Goal: Register for event/course

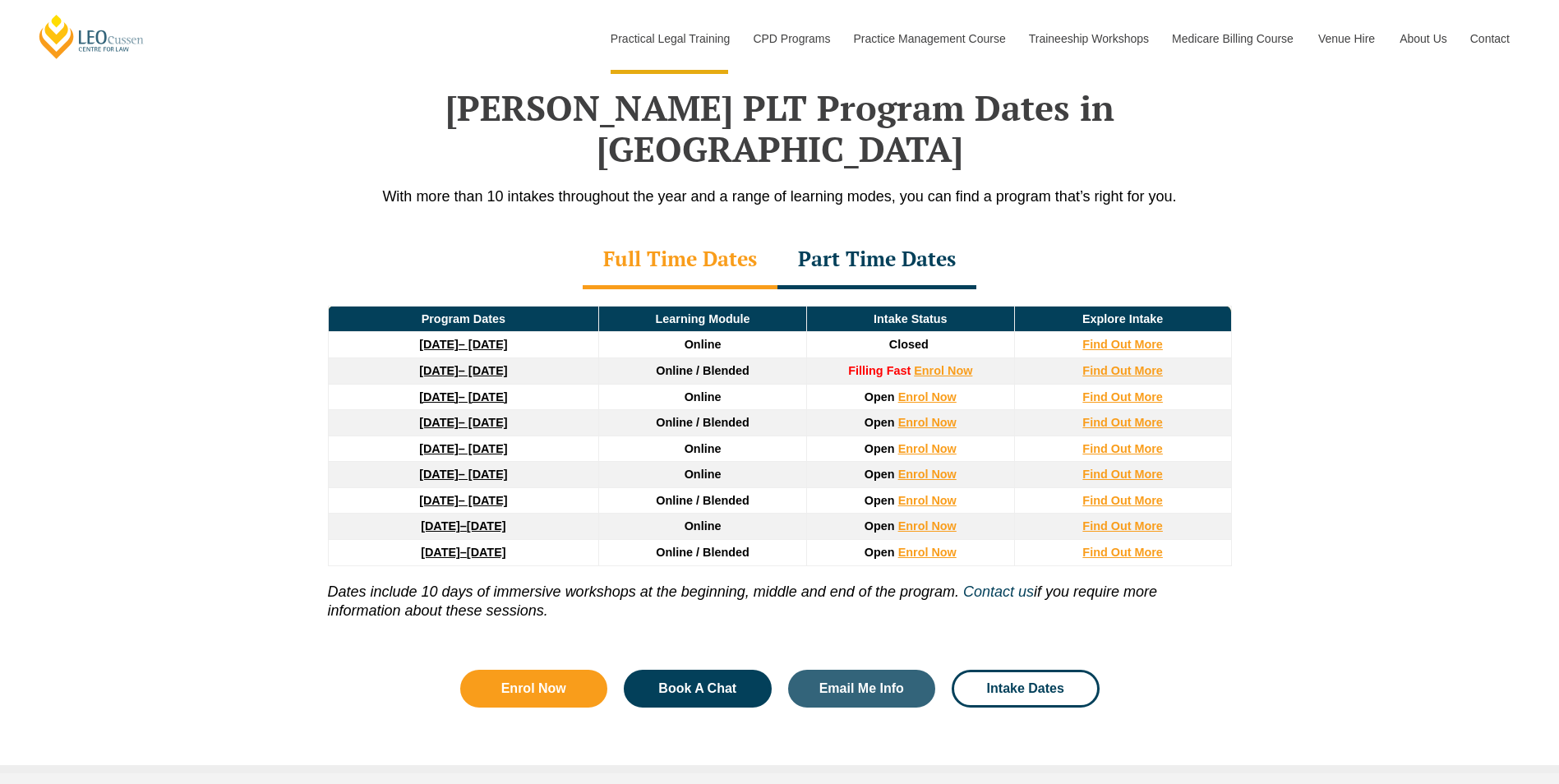
scroll to position [2096, 0]
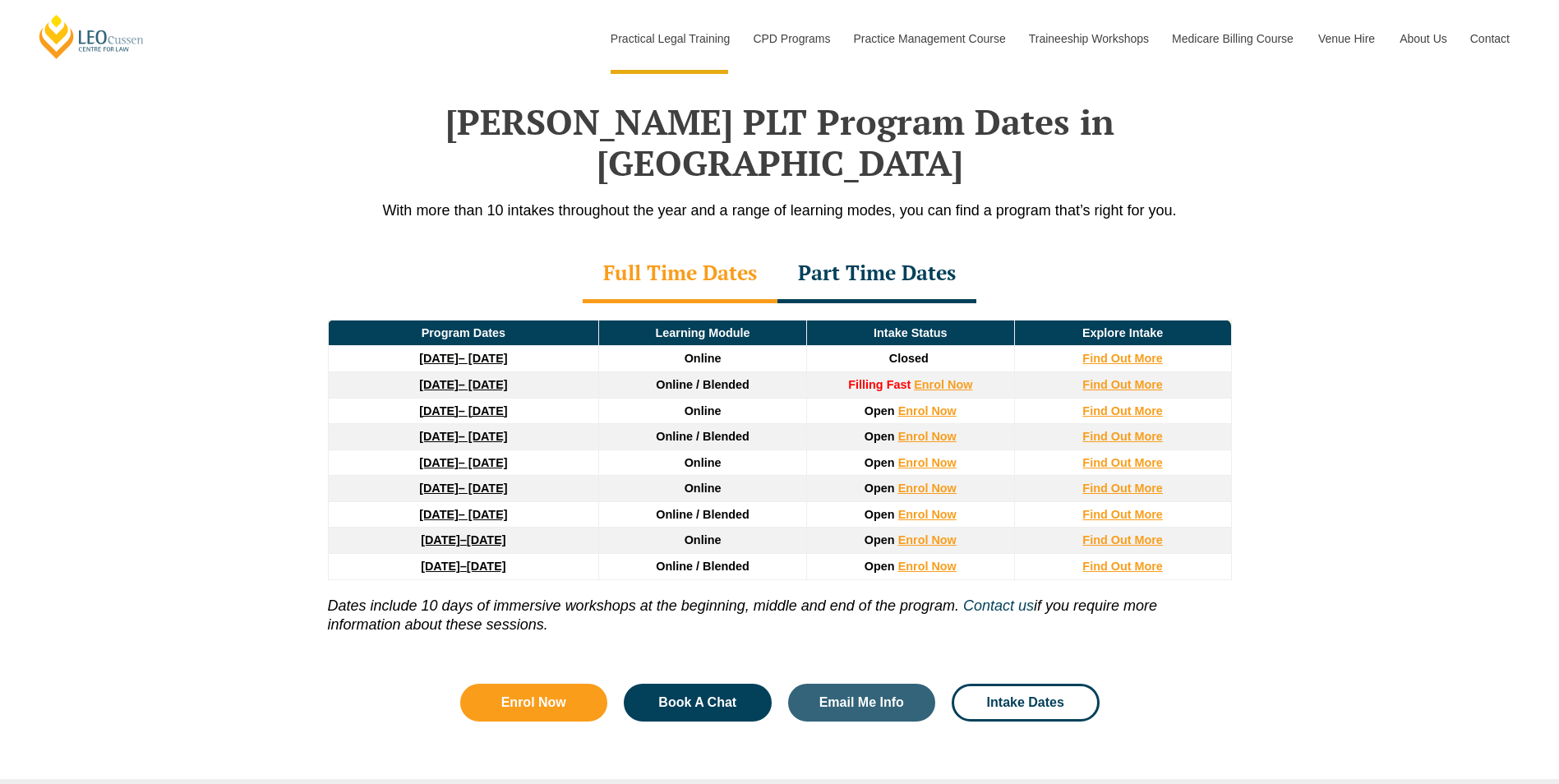
click at [436, 450] on td "[DATE] – [DATE]" at bounding box center [463, 463] width 271 height 27
click at [863, 245] on div "Part Time Dates" at bounding box center [877, 274] width 199 height 58
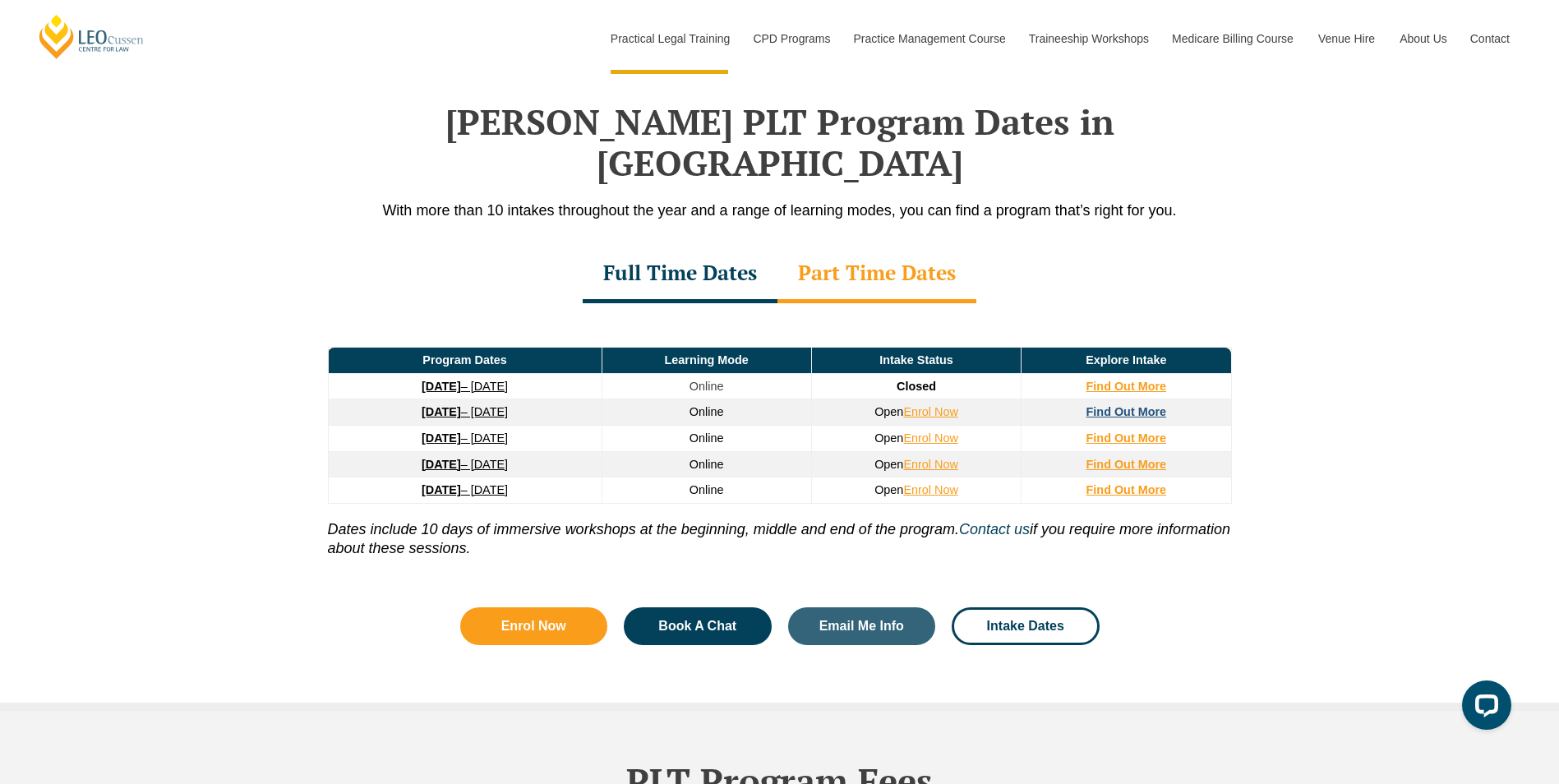
click at [1128, 405] on strong "Find Out More" at bounding box center [1126, 412] width 81 height 13
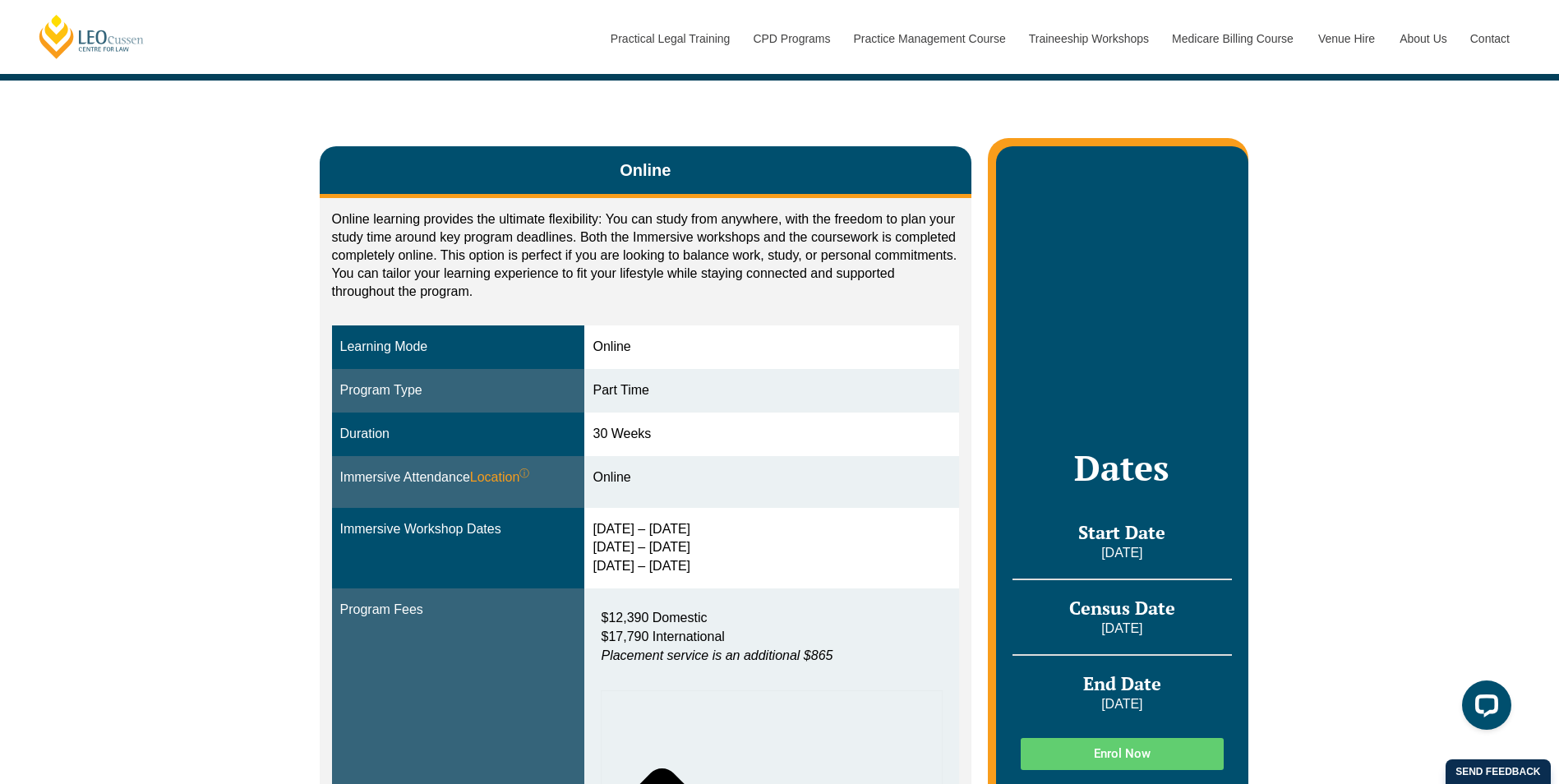
scroll to position [224, 0]
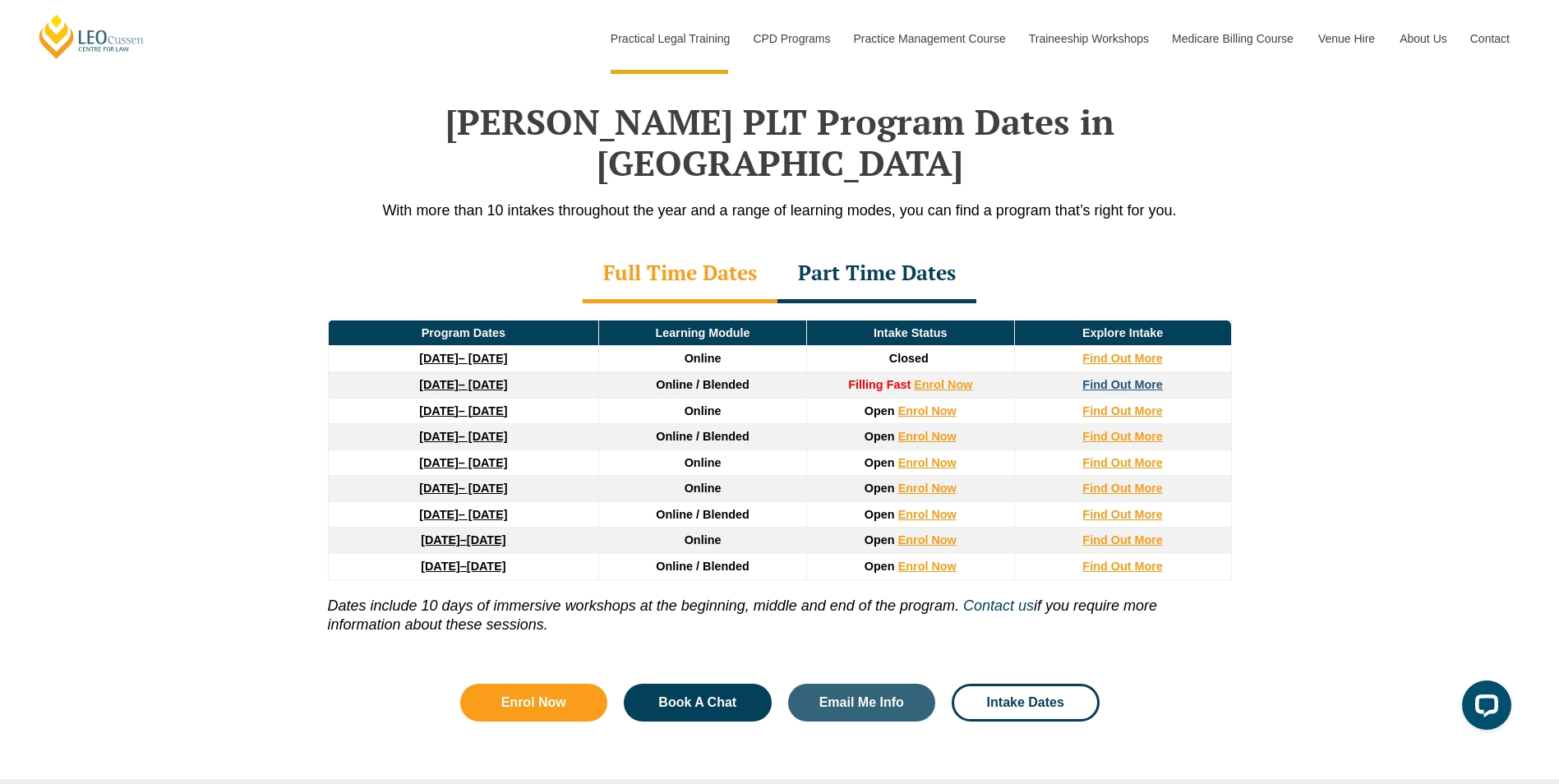
click at [1097, 378] on strong "Find Out More" at bounding box center [1122, 384] width 81 height 13
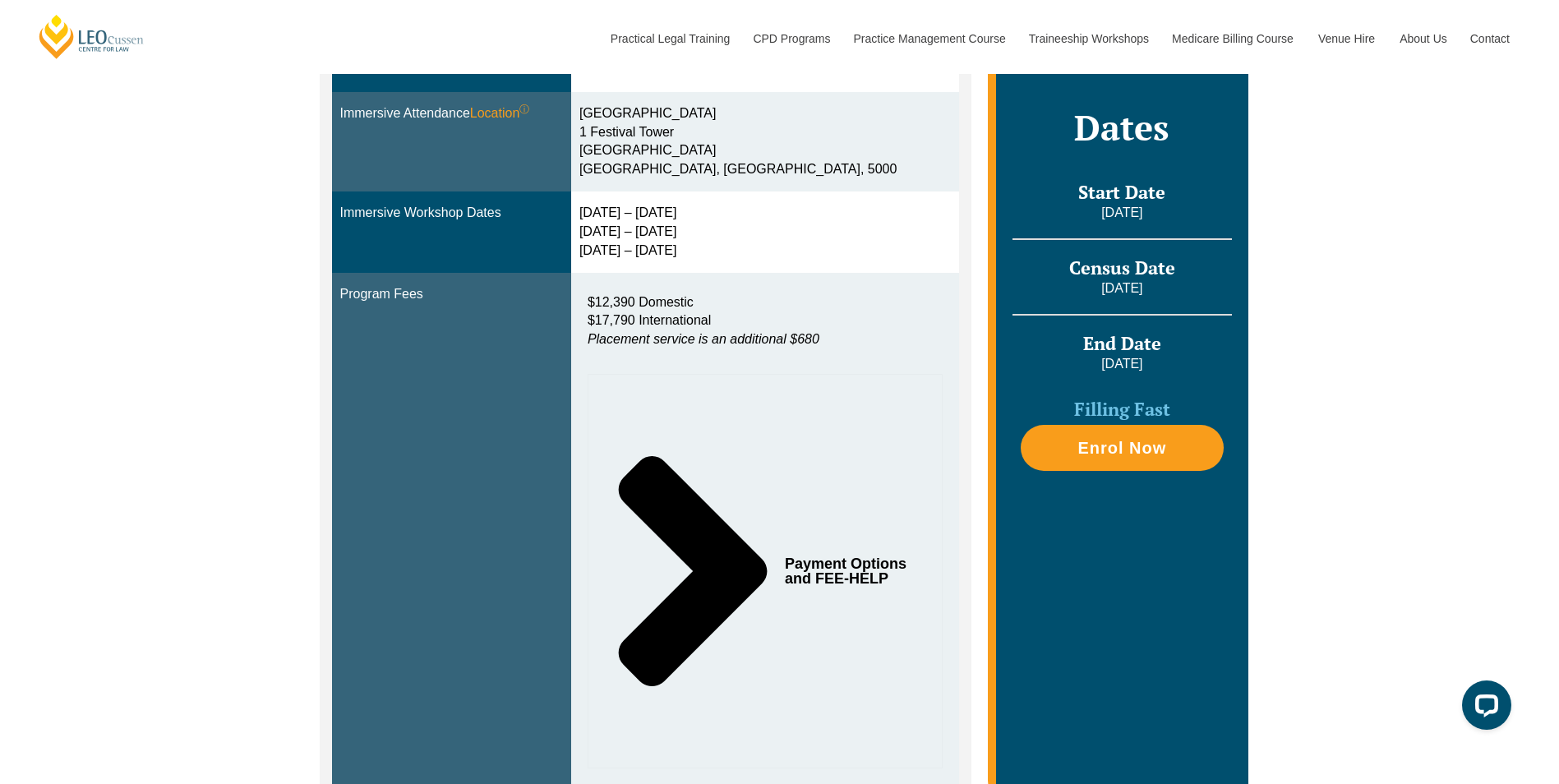
scroll to position [568, 0]
